Goal: Use online tool/utility: Utilize a website feature to perform a specific function

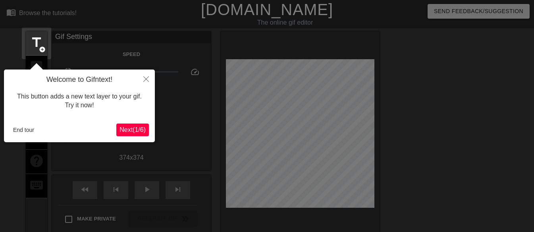
scroll to position [19, 0]
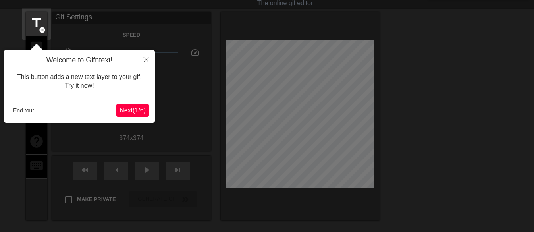
click at [137, 111] on span "Next ( 1 / 6 )" at bounding box center [133, 110] width 26 height 7
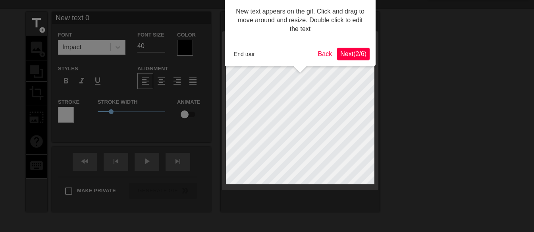
scroll to position [0, 0]
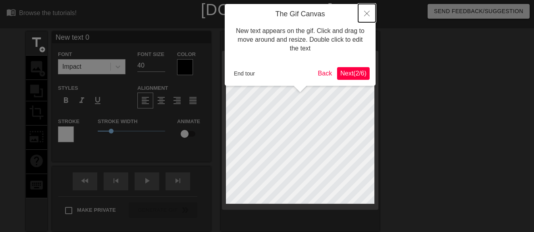
click at [367, 12] on icon "Close" at bounding box center [367, 14] width 6 height 6
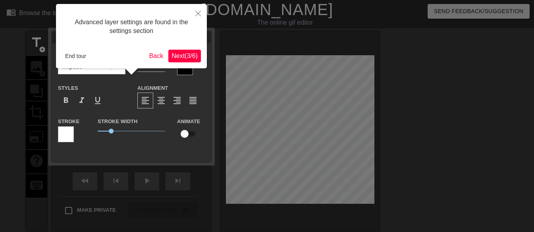
scroll to position [19, 0]
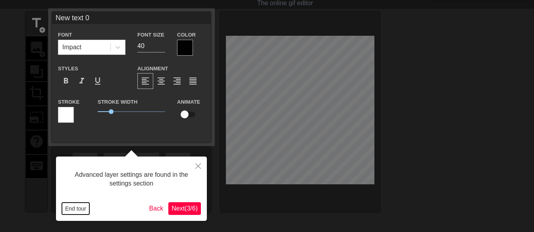
click at [84, 207] on button "End tour" at bounding box center [75, 209] width 27 height 12
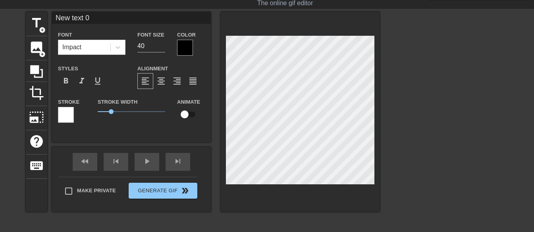
scroll to position [1, 2]
type input "New tex 0"
type textarea "New tex 0"
type input "New tex"
type textarea "New tex"
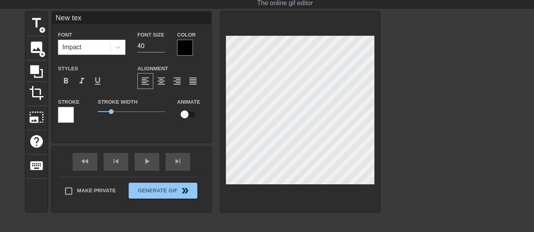
type input "New tex"
type textarea "New tex"
type input "New te"
type textarea "New te"
type input "New t"
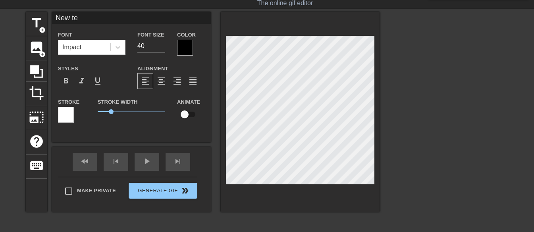
type textarea "New t"
type input "New"
type textarea "New"
type input "New"
type textarea "New"
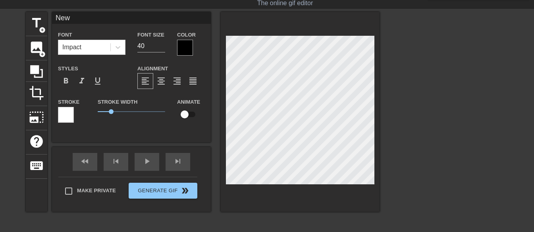
type input "Ne"
type textarea "Ne"
type input "N"
type textarea "N"
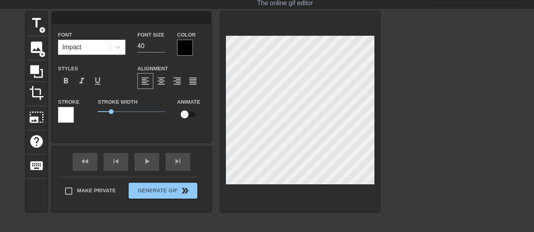
type input "W"
type textarea "W"
type input "Wh"
type textarea "Wh"
type input "Whe"
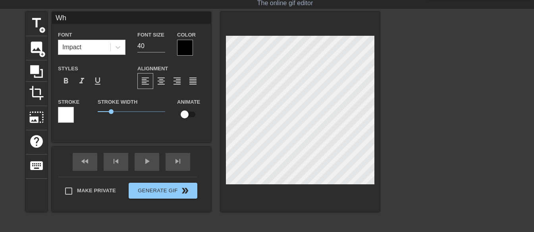
type textarea "Whe"
type input "When"
type textarea "When"
type input "When"
type textarea "When"
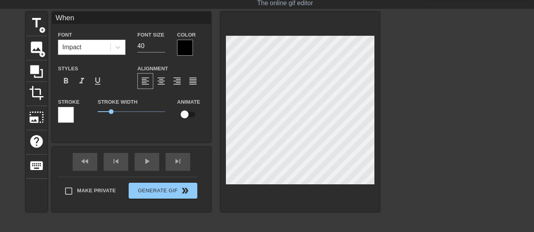
type input "When m"
type textarea "When m"
type input "When mo"
type textarea "When mo"
type input "When mom"
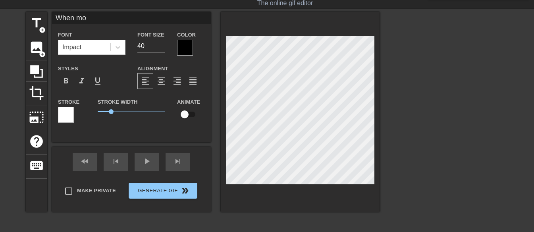
type textarea "When mom"
type input "When momm"
type textarea "When momm"
type input "When mommy"
type textarea "When mommy"
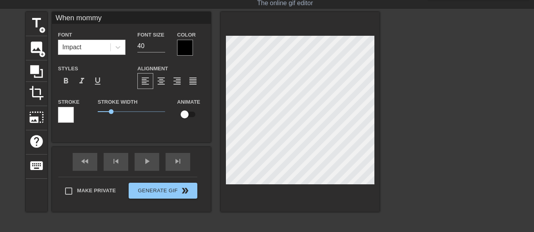
type input "When mommy"
type textarea "When mommy"
type input "When mommy t"
type textarea "When mommy t"
type input "When mommy te"
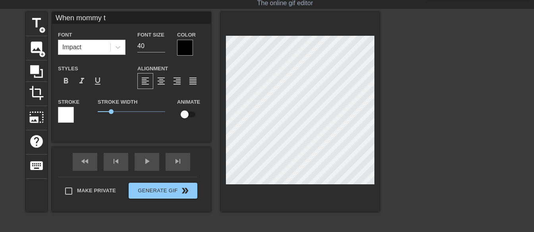
type textarea "When mommy te"
type input "When mommy tel"
type textarea "When mommy tel"
type input "When mommy tell"
type textarea "When mommy tell"
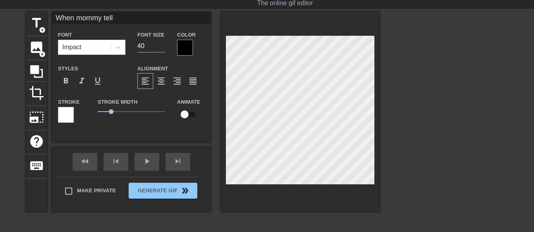
type input "When mommy tells"
type textarea "When mommy tells"
type input "When mommy tells"
type textarea "When mommy tells"
type input "When mommy tells m"
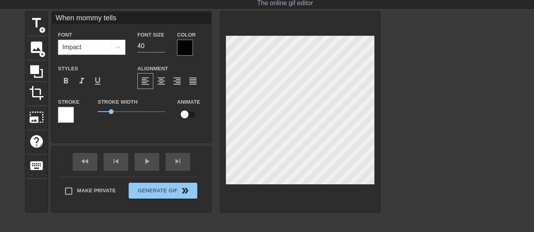
type textarea "When mommy tells m"
type input "When mommy tells me"
type textarea "When mommy tells me"
type input "When mommy tells m"
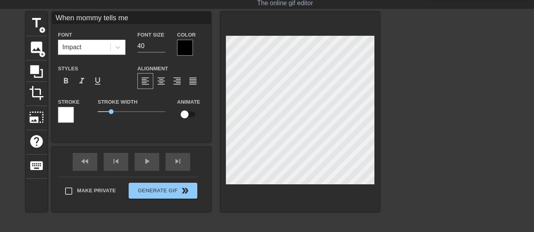
type textarea "When mommy tells m"
type input "When mommy tells me"
type textarea "When mommy tells me"
type input "When mommy tells me"
type textarea "When mommy tells me"
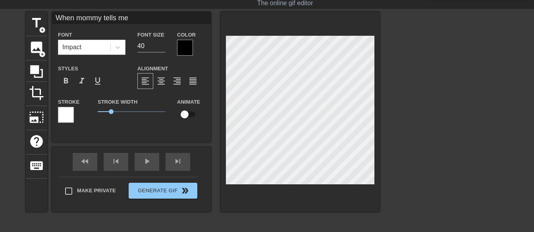
type input "When mommy tells me t"
type textarea "When mommy tells me t"
type input "When mommy tells me to"
type textarea "When mommy tells me to"
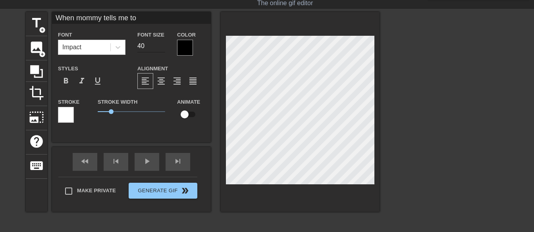
click at [149, 45] on input "40" at bounding box center [151, 46] width 28 height 13
click at [161, 48] on input "39" at bounding box center [151, 46] width 28 height 13
click at [161, 48] on input "38" at bounding box center [151, 46] width 28 height 13
click at [161, 48] on input "37" at bounding box center [151, 46] width 28 height 13
click at [161, 48] on input "36" at bounding box center [151, 46] width 28 height 13
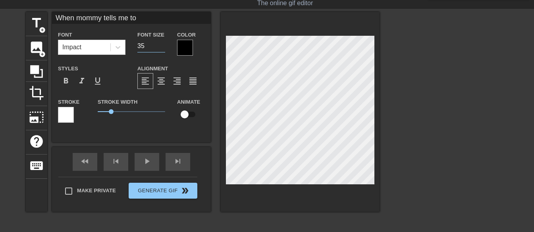
type input "35"
click at [161, 48] on input "35" at bounding box center [151, 46] width 28 height 13
click at [115, 125] on div "Stroke Width 1" at bounding box center [131, 113] width 79 height 33
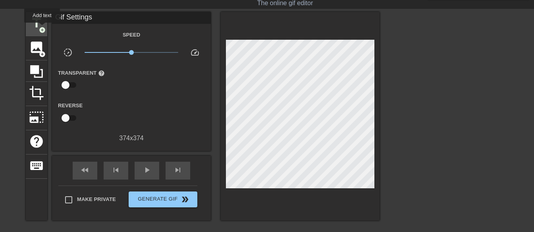
click at [43, 27] on span "add_circle" at bounding box center [42, 30] width 7 height 7
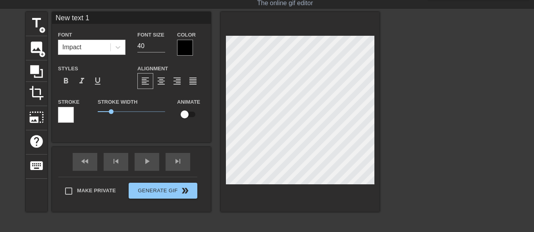
scroll to position [1, 2]
type input "New 1"
type textarea "New 1"
type input "New"
type textarea "New"
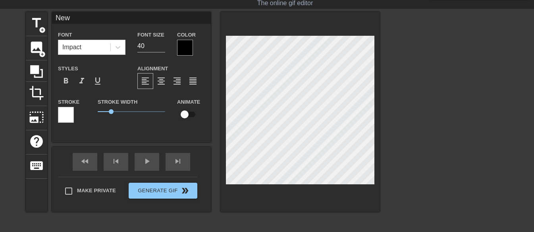
type input "New"
type textarea "New"
type input "New"
type textarea "New"
type input "Ne"
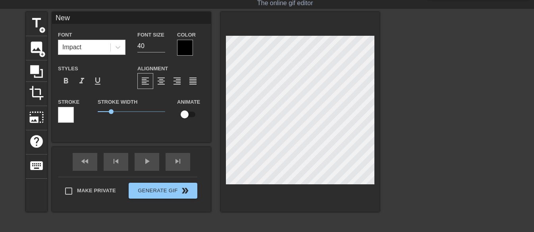
type textarea "Ne"
type input "N"
type textarea "N"
type input "t"
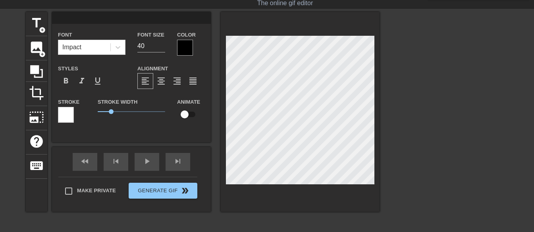
type textarea "t"
type input "to"
type textarea "to"
type input "to"
type textarea "to"
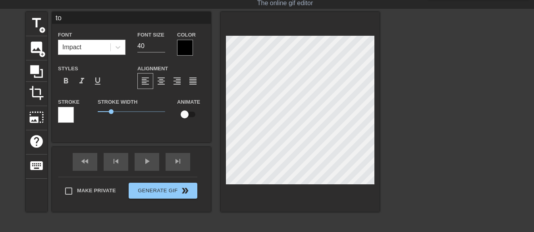
type input "to b"
type textarea "to b"
type input "to be"
type textarea "to be"
type input "to be"
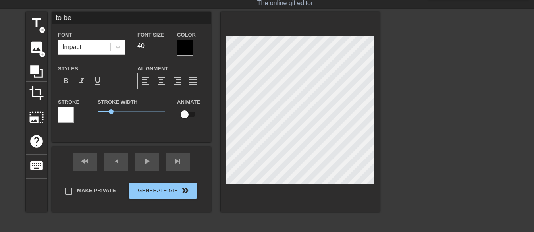
type textarea "to be"
type input "to be d"
type textarea "to be d"
type input "to be da"
type textarea "to be da"
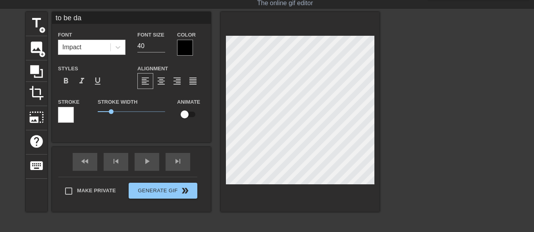
type input "to be dam"
type textarea "to be dam"
type input "to be damp"
type textarea "to be damp"
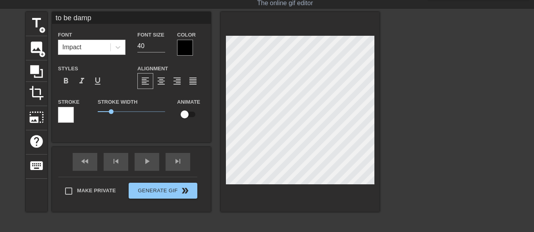
type input "to be damp"
type textarea "to be damp"
type input "to be damp f"
type textarea "to be damp f"
type input "to be damp fo"
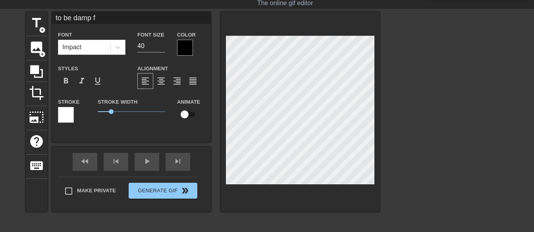
type textarea "to be damp fo"
type input "to be damp for"
type textarea "to be damp for"
type input "to be damp for"
type textarea "to be damp for"
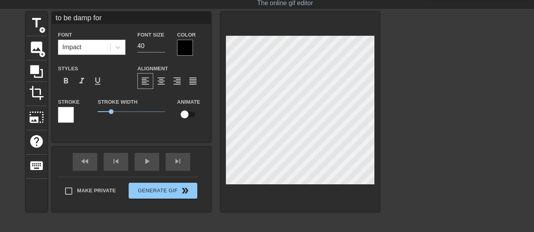
type input "to be damp for h"
type textarea "to be damp for h"
type input "to be damp for he"
type textarea "to be damp for he"
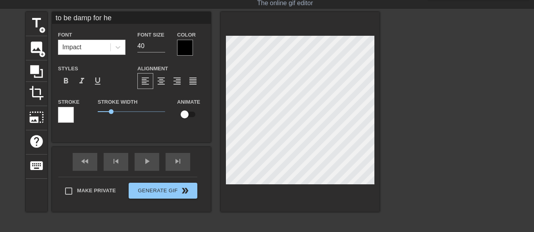
type input "to be damp for her"
type textarea "to be damp for her"
click at [162, 48] on input "39" at bounding box center [151, 46] width 28 height 13
click at [162, 48] on input "38" at bounding box center [151, 46] width 28 height 13
click at [162, 48] on input "37" at bounding box center [151, 46] width 28 height 13
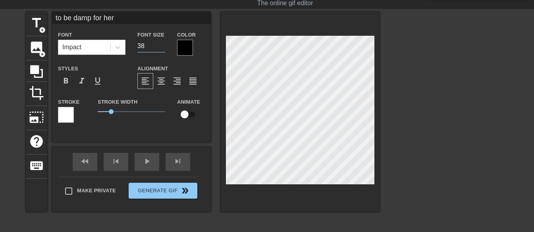
type input "38"
click at [162, 44] on input "38" at bounding box center [151, 46] width 28 height 13
click at [408, 108] on div at bounding box center [448, 131] width 119 height 238
click at [180, 45] on div at bounding box center [185, 48] width 16 height 16
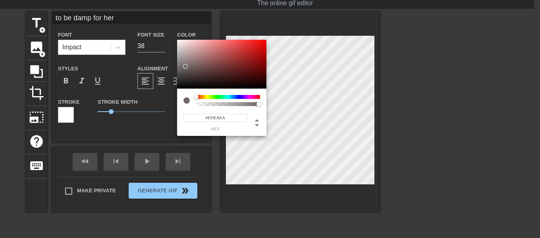
type input "#FFFFFF"
drag, startPoint x: 186, startPoint y: 66, endPoint x: 172, endPoint y: 19, distance: 49.3
click at [172, 19] on div "#FFFFFF hex" at bounding box center [270, 119] width 540 height 238
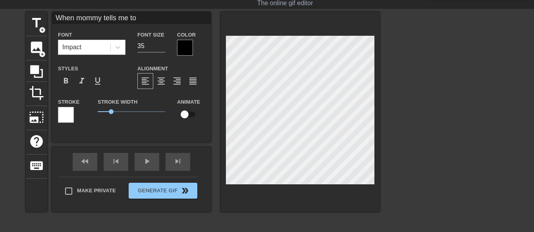
click at [182, 48] on div at bounding box center [185, 48] width 16 height 16
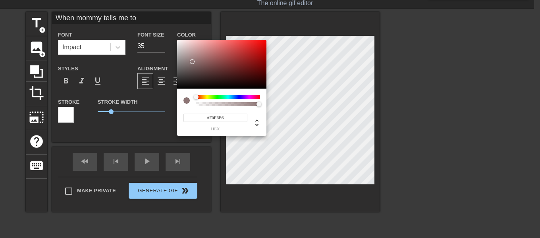
type input "#FFFFFF"
drag, startPoint x: 190, startPoint y: 58, endPoint x: 167, endPoint y: 19, distance: 44.7
click at [167, 19] on div "#FFFFFF hex" at bounding box center [270, 119] width 540 height 238
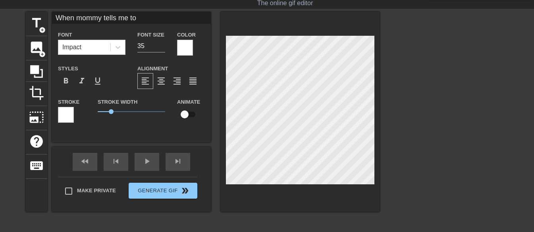
click at [67, 113] on div at bounding box center [66, 115] width 16 height 16
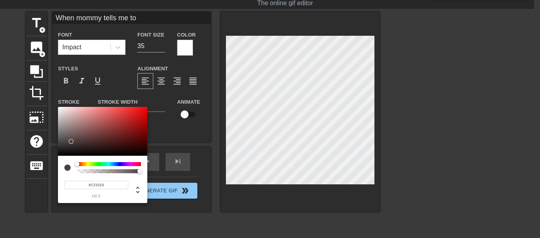
type input "#000000"
drag, startPoint x: 69, startPoint y: 129, endPoint x: 70, endPoint y: 176, distance: 46.9
click at [70, 176] on div "#000000 hex" at bounding box center [102, 155] width 89 height 97
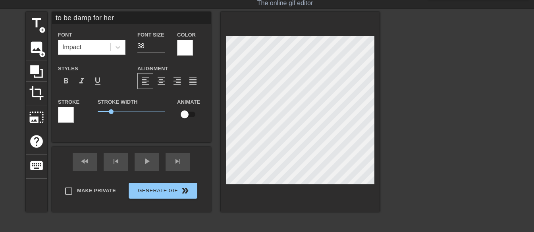
click at [68, 117] on div at bounding box center [66, 115] width 16 height 16
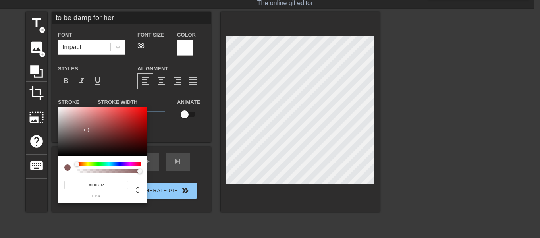
type input "#000000"
drag, startPoint x: 87, startPoint y: 132, endPoint x: 88, endPoint y: 179, distance: 46.9
click at [87, 178] on div "#000000 hex" at bounding box center [102, 155] width 89 height 97
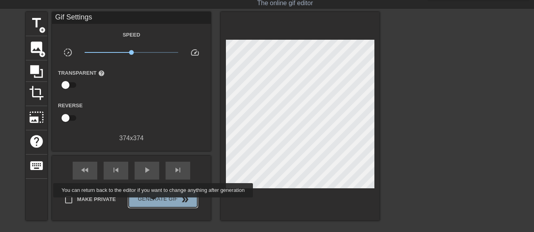
click at [154, 203] on span "Generate Gif double_arrow" at bounding box center [163, 200] width 62 height 10
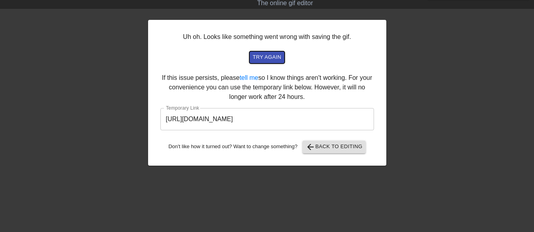
click at [265, 57] on span "try again" at bounding box center [267, 57] width 29 height 9
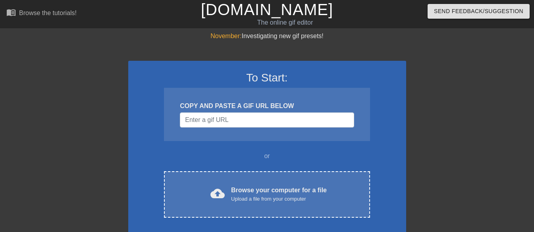
scroll to position [19, 0]
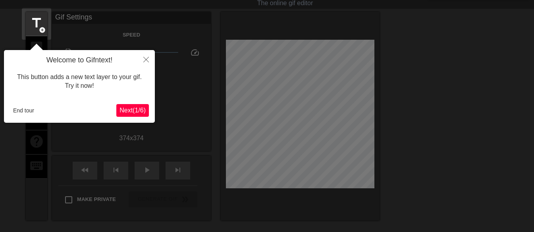
click at [134, 112] on span "Next ( 1 / 6 )" at bounding box center [133, 110] width 26 height 7
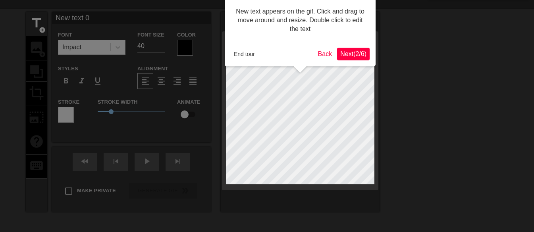
scroll to position [0, 0]
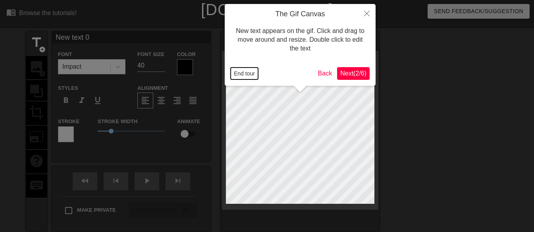
click at [248, 73] on button "End tour" at bounding box center [244, 74] width 27 height 12
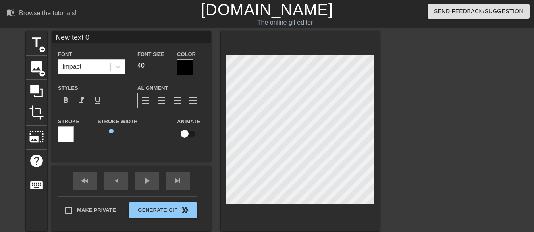
scroll to position [1, 1]
type input "New text0"
type textarea "New text0"
type input "New tex0"
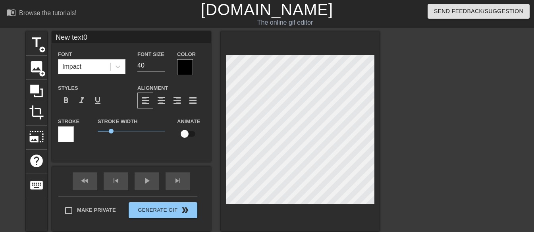
type textarea "New tex0"
type input "New te0"
type textarea "New te0"
type input "New te"
type textarea "New te"
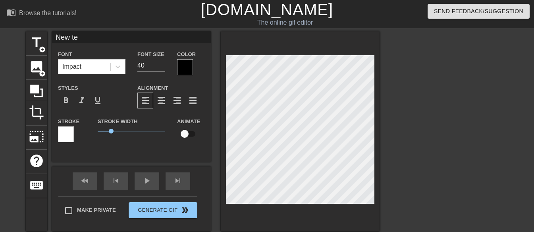
type input "New t"
type textarea "New t"
type input "New"
type textarea "New"
type input "New"
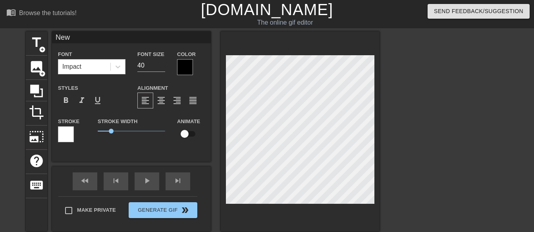
type textarea "New"
type input "Ne"
type textarea "Ne"
type input "N"
type textarea "N"
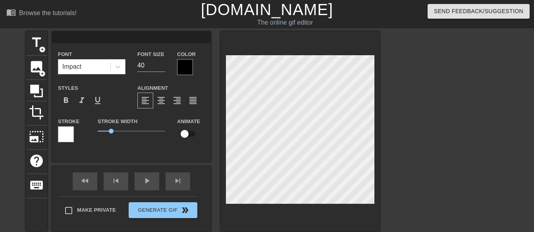
scroll to position [1, 1]
type input "w"
type textarea "w"
type input "wh"
type textarea "wh"
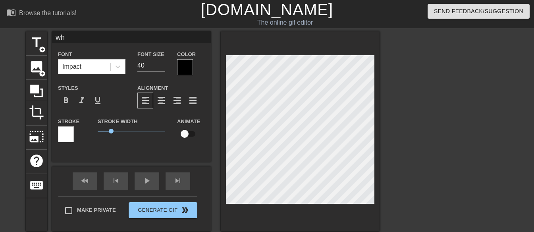
type input "whe"
type textarea "whe"
type input "when"
type textarea "when"
type input "when"
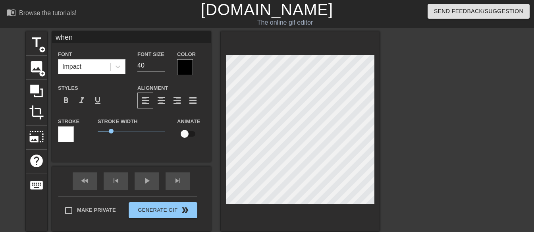
type textarea "when"
type input "when"
type textarea "when"
type input "whe"
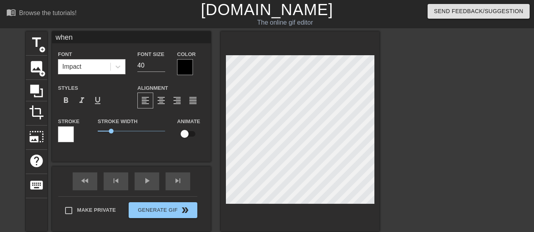
type textarea "whe"
type input "wh"
type textarea "wh"
type input "w"
type textarea "w"
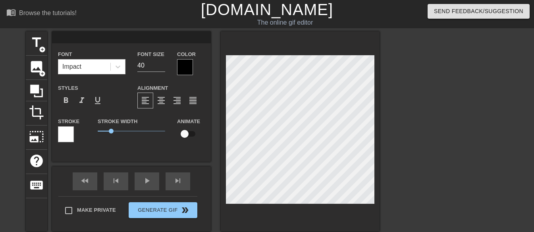
scroll to position [1, 1]
type input "W"
type textarea "W"
type input "Wh"
type textarea "Wh"
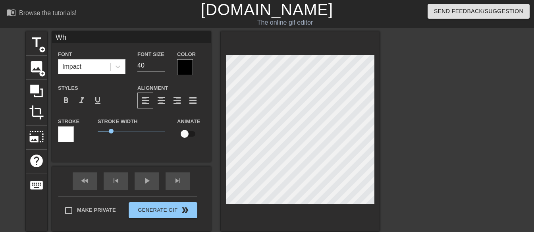
type input "Whe"
type textarea "Whe"
type input "Whem"
type textarea "Whem"
type input "Whem"
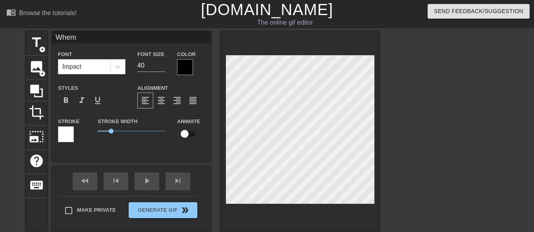
type textarea "Whem"
type input "Whem m"
type textarea "Whem m"
type input "Whem"
type textarea "Whem"
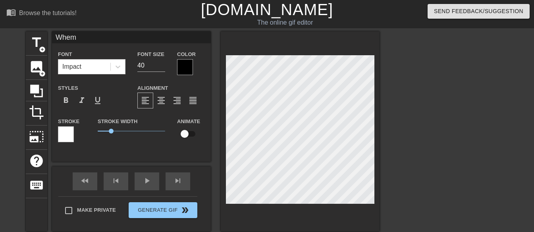
type input "Whem"
type textarea "Whem"
type input "Whe"
type textarea "Whe"
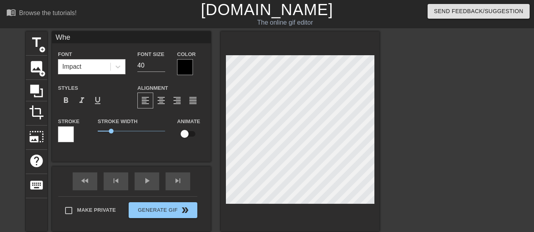
type input "When"
type textarea "When"
type input "Whe"
type textarea "Whe"
type input "Whem"
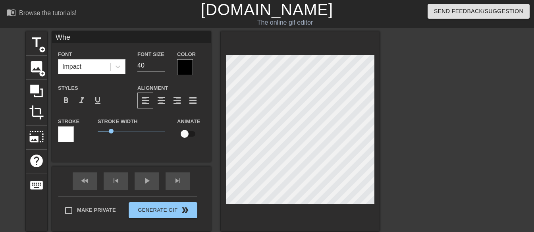
type textarea "Whem"
type input "Whemm"
type textarea "Whemm"
type input "Whemmm"
type textarea "Whemmm"
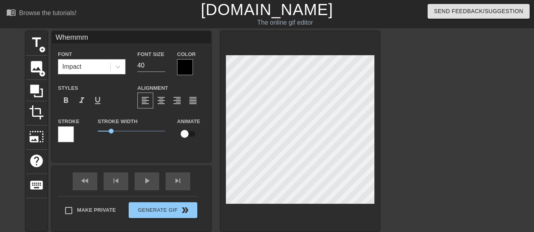
scroll to position [1, 2]
type input "Whemmmm"
type textarea "Whemmmm"
type input "Whemmm"
type textarea "Whemmm"
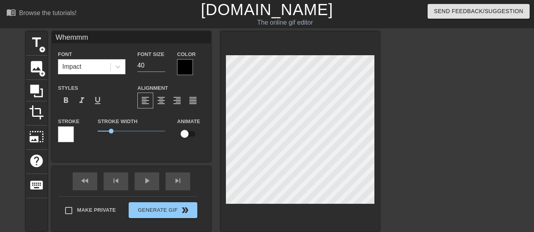
type input "Whemm"
type textarea "Whemm"
type input "Whem"
type textarea "Whem"
type input "Whe"
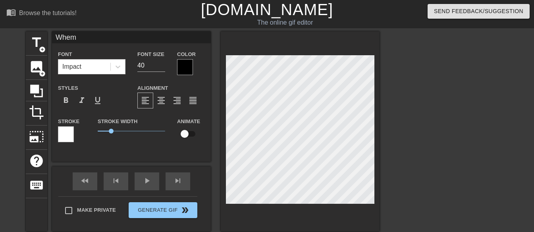
type textarea "Whe"
type input "When"
type textarea "When"
type input "When"
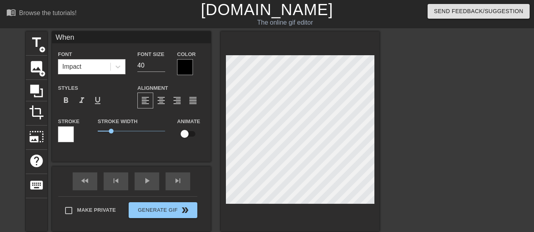
type textarea "When"
type input "When m"
type textarea "When m"
type input "When mo"
type textarea "When mo"
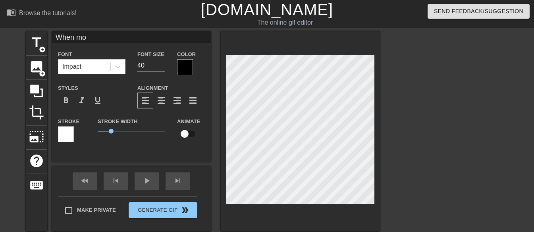
type input "When mom"
type textarea "When mom"
type input "When momm"
type textarea "When momm"
type input "When mommy"
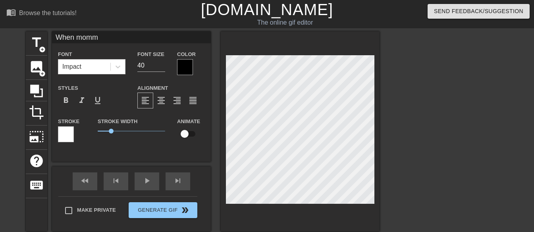
type textarea "When mommy"
type input "When mommy"
type textarea "When mommy"
type input "When mommy t"
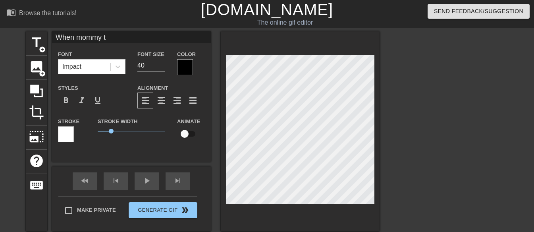
type textarea "When mommy te"
type input "When mommy ter"
type textarea "When mommy ter"
type input "When mommy terl"
type textarea "When mommy terl"
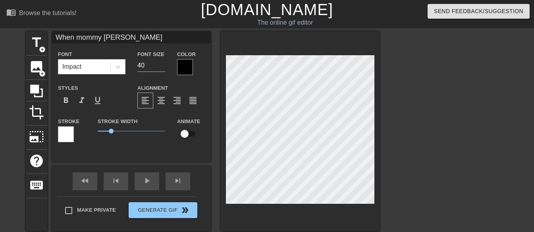
type input "When mommy ter"
type textarea "When mommy ter"
type input "When mommy te"
type textarea "When mommy te"
type input "When mommy tel"
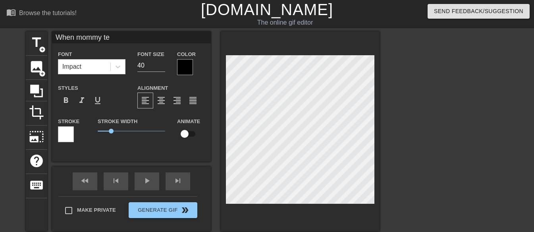
type textarea "When mommy tel"
type input "When mommy tell"
type textarea "When mommy tell"
type input "When mommy tells"
type textarea "When mommy tells"
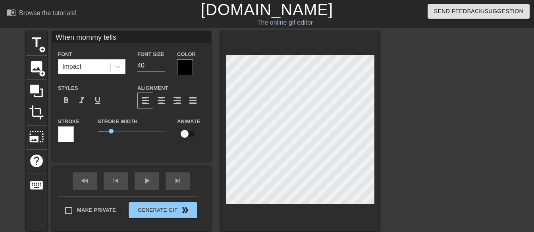
type input "When mommy tells"
type textarea "When mommy tells"
type input "When mommy tells u"
type textarea "When mommy tells u"
type input "When mommy tells u"
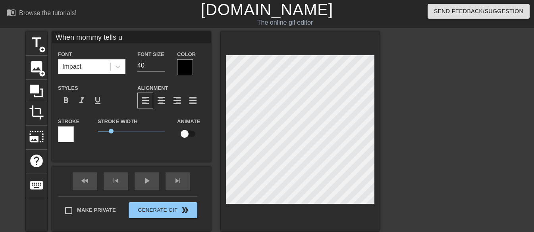
type textarea "When mommy tells u"
type input "When mommy tells u t"
type textarea "When mommy tells u t"
type input "When mommy tells u to"
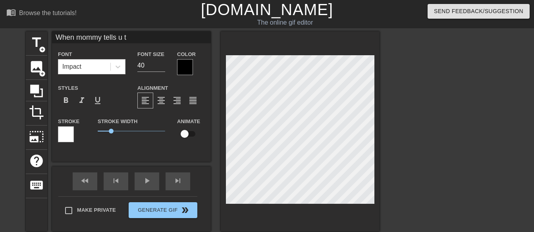
type textarea "When mommy tells u to"
type input "When mommy tells u t"
type textarea "When mommy tells u t"
type input "When mommy tells u"
type textarea "When mommy tells u"
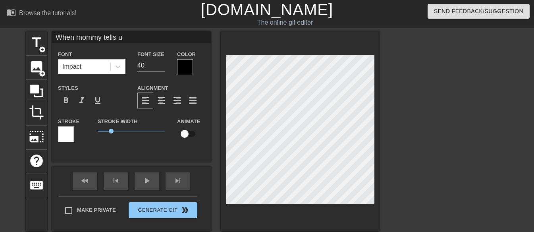
type input "When mommy tells u"
type textarea "When mommy tells u"
type input "When mommy tells"
type textarea "When mommy tells"
type input "When mommy tells y"
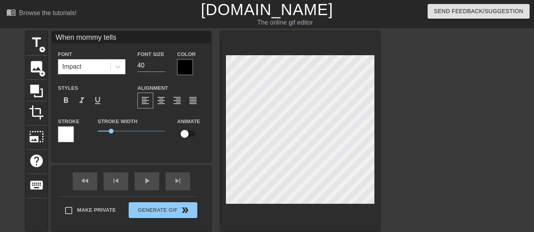
type textarea "When mommy tells y"
type input "When mommy tells yo"
type textarea "When mommy tells yo"
type input "When mommy tells you"
type textarea "When mommy tells you"
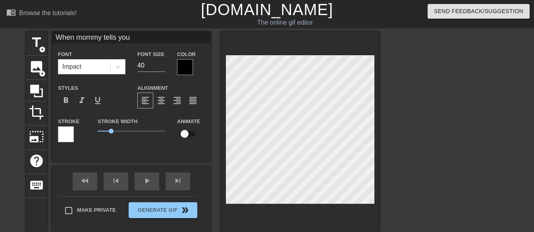
type input "When mommy tells you"
type textarea "When mommy tells you"
type input "When mommy tells you t"
type textarea "When mommy tells you t"
type input "When mommy tells you to"
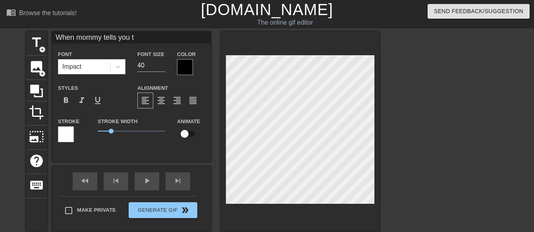
type textarea "When mommy tells you to"
type input "When mommy tells you to"
type textarea "When mommy tells you to"
type input "When mommy tells you to b"
type textarea "When mommy tells you to b"
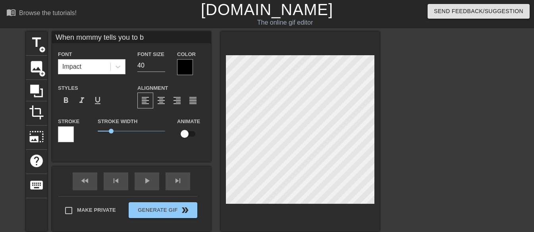
type input "When mommy tells you to be"
type textarea "When mommy tells you to be"
type input "When mommy tells you to be"
type textarea "When mommy tells you to be"
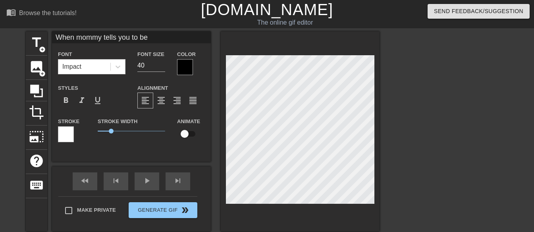
type input "When mommy tells you to be"
type textarea "When mommy tells you to be"
type input "When mommy tells you to b"
type textarea "When mommy tells you to b"
type input "When mommy tells you to"
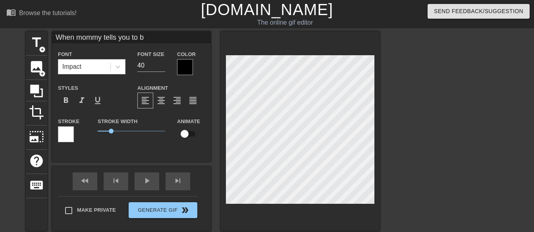
type textarea "When mommy tells you to"
type input "When mommy tells you to"
type textarea "When mommy tells you to"
type input "When mommy tells you t"
type textarea "When mommy tells you t"
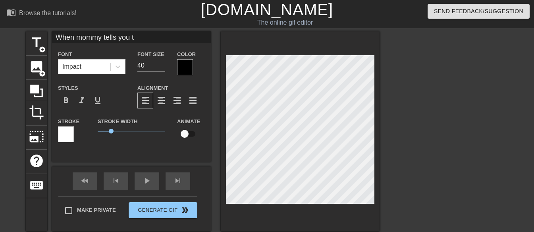
type input "When mommy tells you"
type textarea "When mommy tells you"
type input "When mommy tells you"
type textarea "When mommy tells you"
type input "When mommy tells yo"
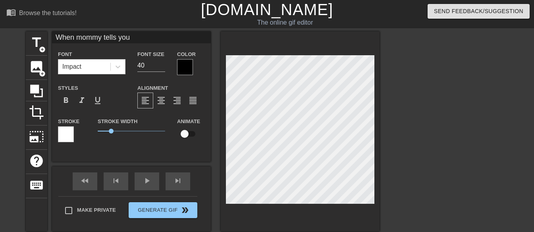
type textarea "When mommy tells yo"
type input "When mommy tells you"
type textarea "When mommy tells you"
type input "When mommy tells you"
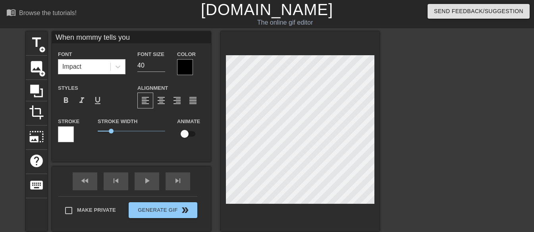
type textarea "When mommy tells you"
type input "When mommy tells you t"
type textarea "When mommy tells you t"
type input "When mommy tells you to"
type textarea "When mommy tells you to"
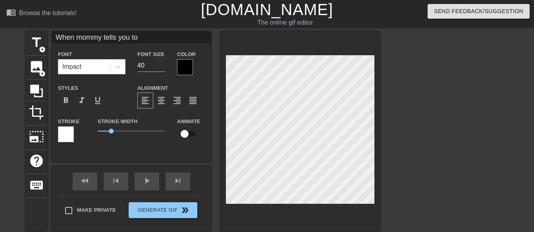
type input "When mommy tells you to"
type textarea "When mommy tells you to"
click at [161, 67] on input "39" at bounding box center [151, 65] width 28 height 13
click at [161, 67] on input "38" at bounding box center [151, 65] width 28 height 13
click at [161, 67] on input "37" at bounding box center [151, 65] width 28 height 13
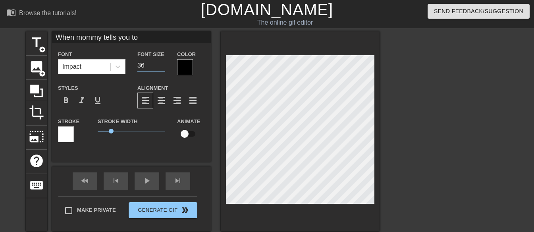
click at [161, 67] on input "36" at bounding box center [151, 65] width 28 height 13
click at [161, 67] on input "35" at bounding box center [151, 65] width 28 height 13
click at [161, 67] on input "34" at bounding box center [151, 65] width 28 height 13
type input "35"
click at [161, 61] on input "35" at bounding box center [151, 65] width 28 height 13
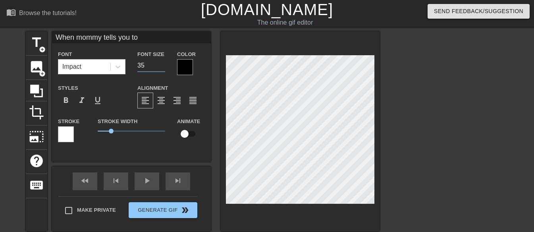
click at [180, 65] on div at bounding box center [185, 67] width 16 height 16
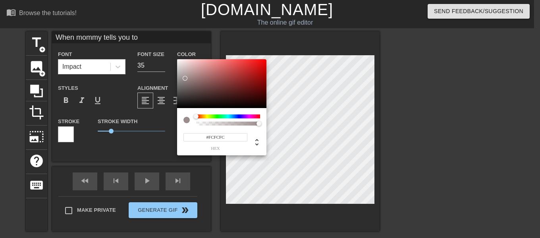
type input "#FFFFFF"
drag, startPoint x: 185, startPoint y: 78, endPoint x: 167, endPoint y: 44, distance: 38.2
click at [167, 44] on div "#FFFFFF hex" at bounding box center [270, 119] width 540 height 238
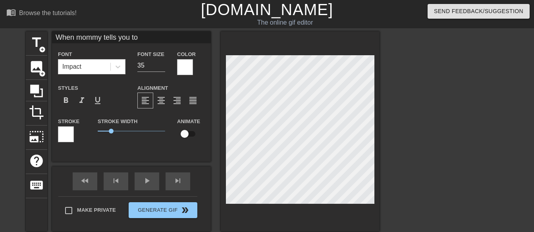
click at [61, 135] on div at bounding box center [66, 134] width 16 height 16
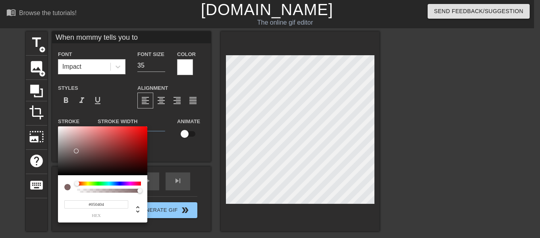
type input "#000000"
drag, startPoint x: 76, startPoint y: 146, endPoint x: 80, endPoint y: 186, distance: 40.3
click at [80, 186] on div "#000000 hex" at bounding box center [102, 174] width 89 height 97
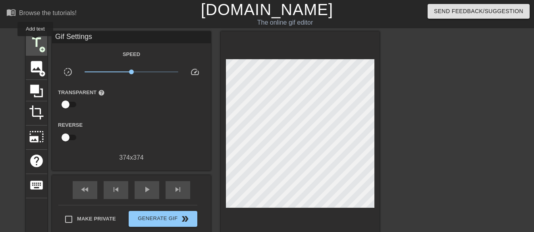
click at [35, 42] on span "title" at bounding box center [36, 42] width 15 height 15
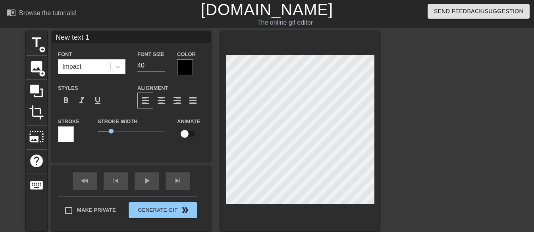
scroll to position [1, 2]
type input "New text"
type textarea "New text"
type input "New text"
type textarea "New text"
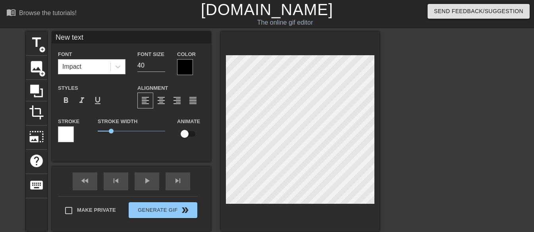
type input "New tex"
type textarea "New tex"
type input "New te"
type textarea "New te"
type input "New t"
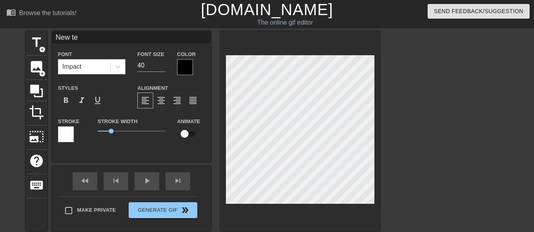
type textarea "New t"
type input "New"
type textarea "New"
type input "New"
type textarea "New"
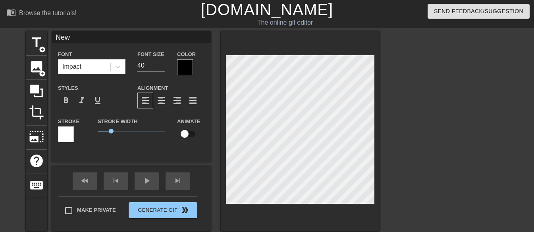
type input "Ne"
type textarea "Ne"
type input "N"
type textarea "N"
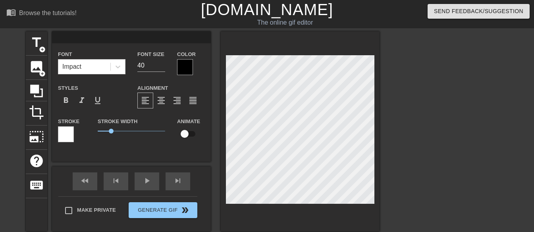
type input "t"
type textarea "t"
type input "to"
click at [186, 62] on div at bounding box center [185, 67] width 16 height 16
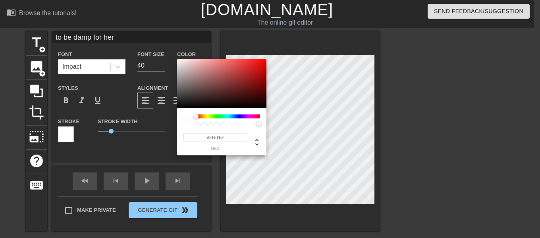
drag, startPoint x: 195, startPoint y: 77, endPoint x: 172, endPoint y: 52, distance: 33.7
click at [172, 52] on div "#FFFFFF hex" at bounding box center [270, 119] width 540 height 238
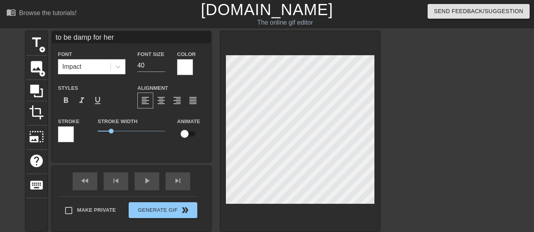
click at [63, 132] on div at bounding box center [66, 134] width 16 height 16
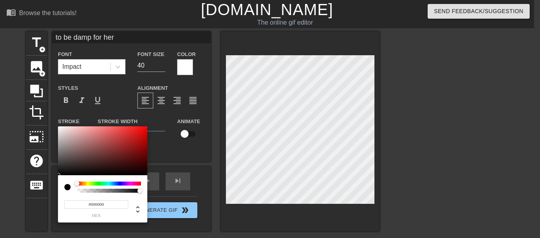
drag, startPoint x: 123, startPoint y: 137, endPoint x: 125, endPoint y: 193, distance: 55.7
click at [125, 193] on div "#000000 hex" at bounding box center [102, 174] width 89 height 97
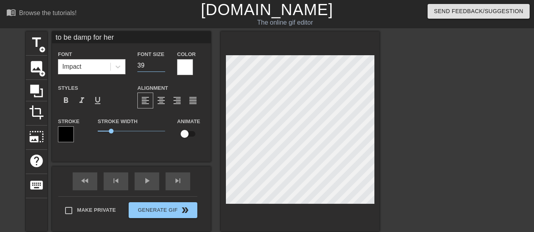
click at [162, 67] on input "39" at bounding box center [151, 65] width 28 height 13
click at [162, 67] on input "38" at bounding box center [151, 65] width 28 height 13
click at [162, 67] on input "37" at bounding box center [151, 65] width 28 height 13
click at [162, 67] on input "36" at bounding box center [151, 65] width 28 height 13
click at [162, 67] on input "35" at bounding box center [151, 65] width 28 height 13
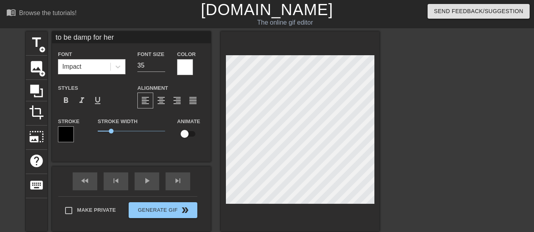
click at [139, 156] on div "to be damp for her Font Impact Font Size 35 Color Styles format_bold format_ita…" at bounding box center [131, 96] width 159 height 130
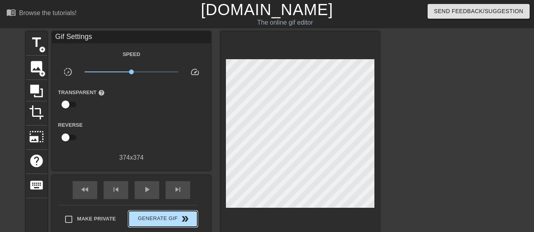
click at [144, 208] on div "Make Private Generate Gif double_arrow" at bounding box center [127, 220] width 139 height 31
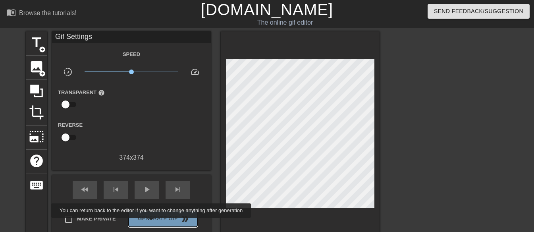
click at [151, 223] on button "Generate Gif double_arrow" at bounding box center [163, 219] width 69 height 16
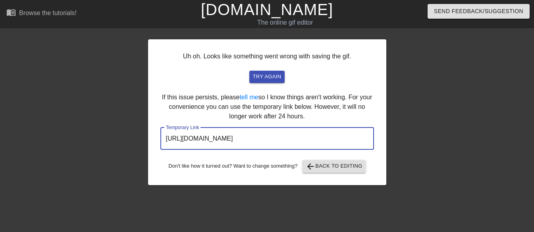
drag, startPoint x: 333, startPoint y: 139, endPoint x: 161, endPoint y: 140, distance: 172.0
click at [161, 140] on input "https://www.gifntext.com/temp_generations/6mZBhkvD.gif" at bounding box center [268, 139] width 214 height 22
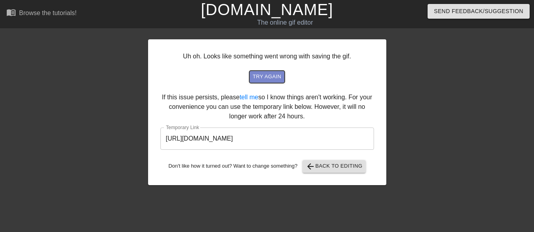
click at [267, 78] on span "try again" at bounding box center [267, 76] width 29 height 9
